Goal: Use online tool/utility

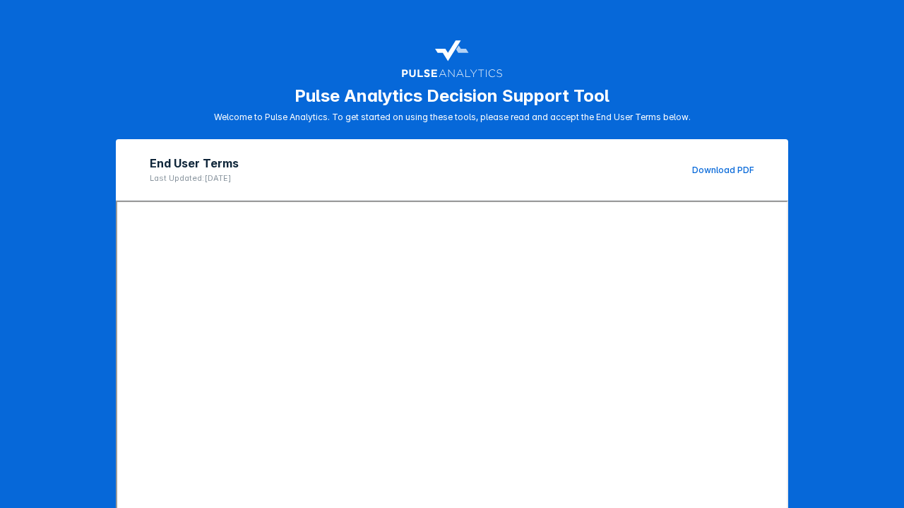
scroll to position [163, 0]
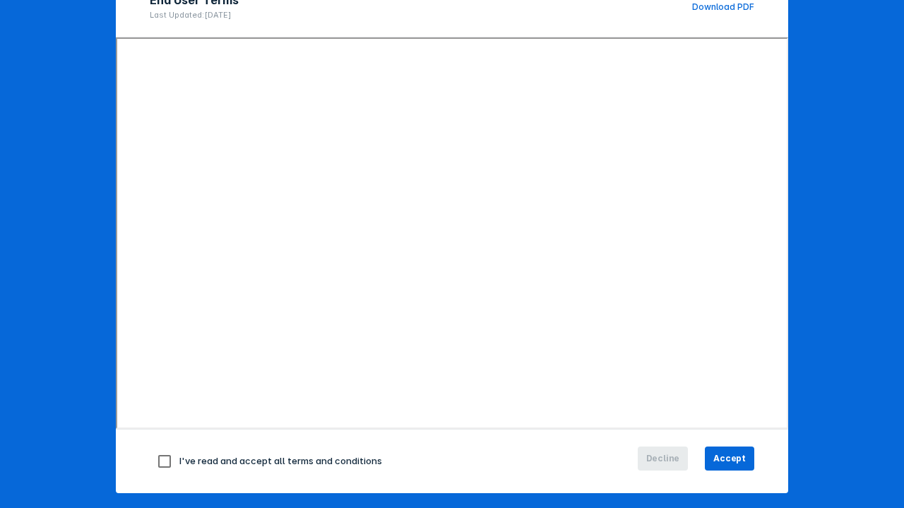
click at [157, 463] on input "checkbox" at bounding box center [165, 461] width 30 height 30
checkbox input "true"
click at [719, 454] on span "Accept" at bounding box center [729, 458] width 32 height 13
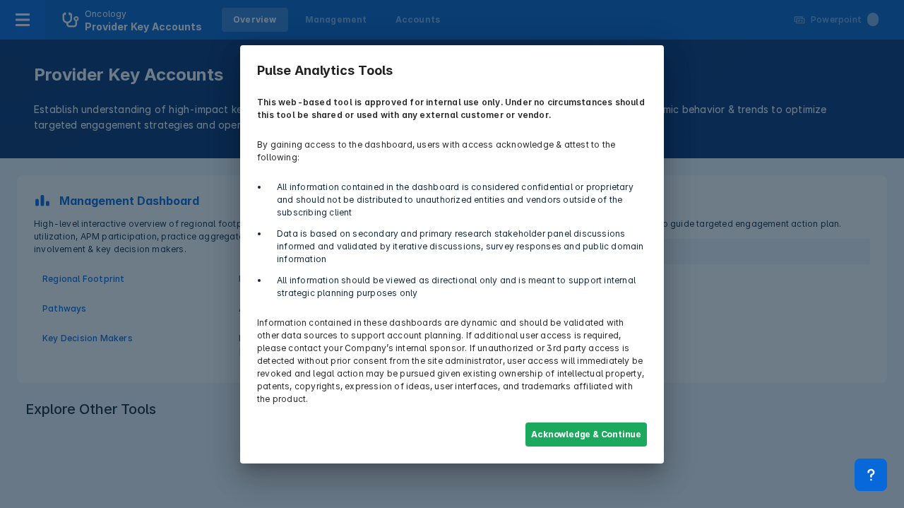
click at [582, 422] on button "Acknowledge & Continue" at bounding box center [587, 434] width 122 height 24
